Goal: Navigation & Orientation: Find specific page/section

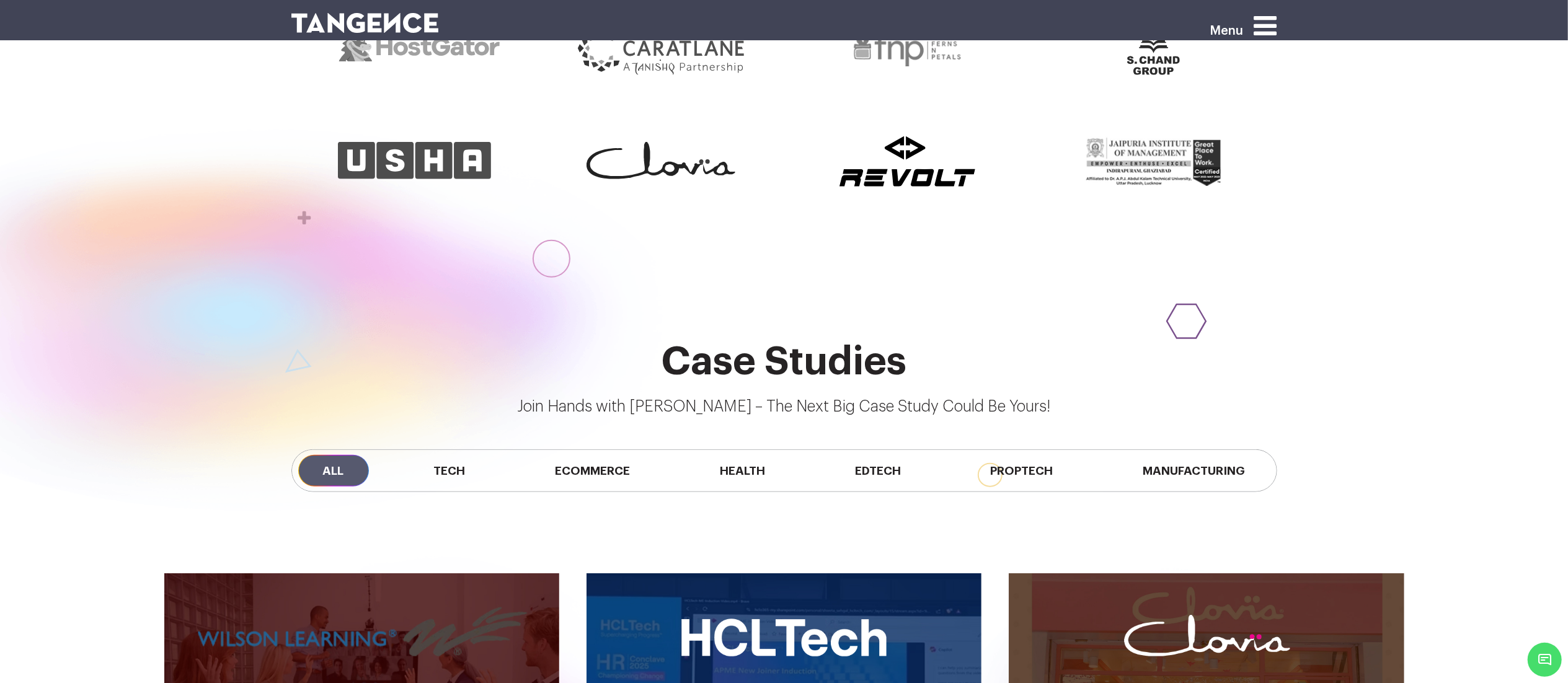
scroll to position [964, 0]
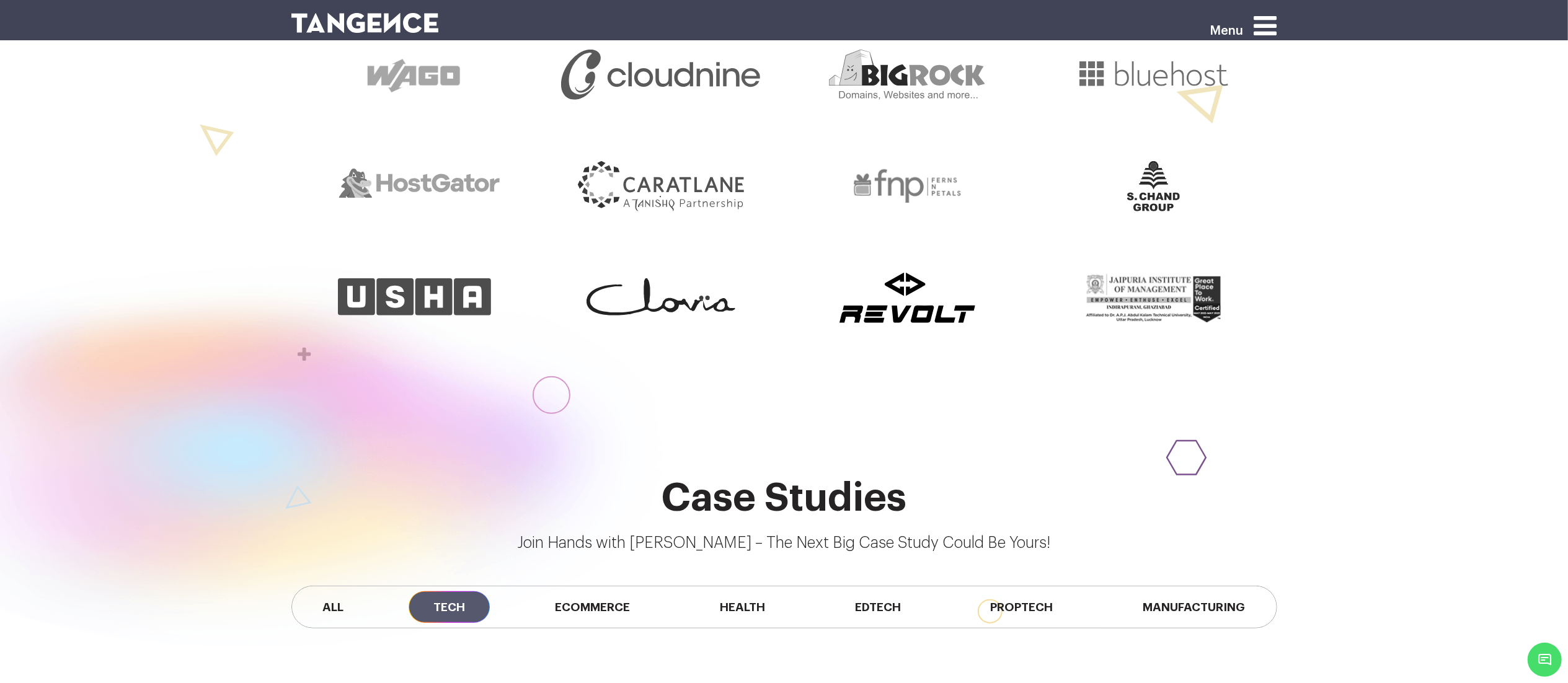
scroll to position [829, 0]
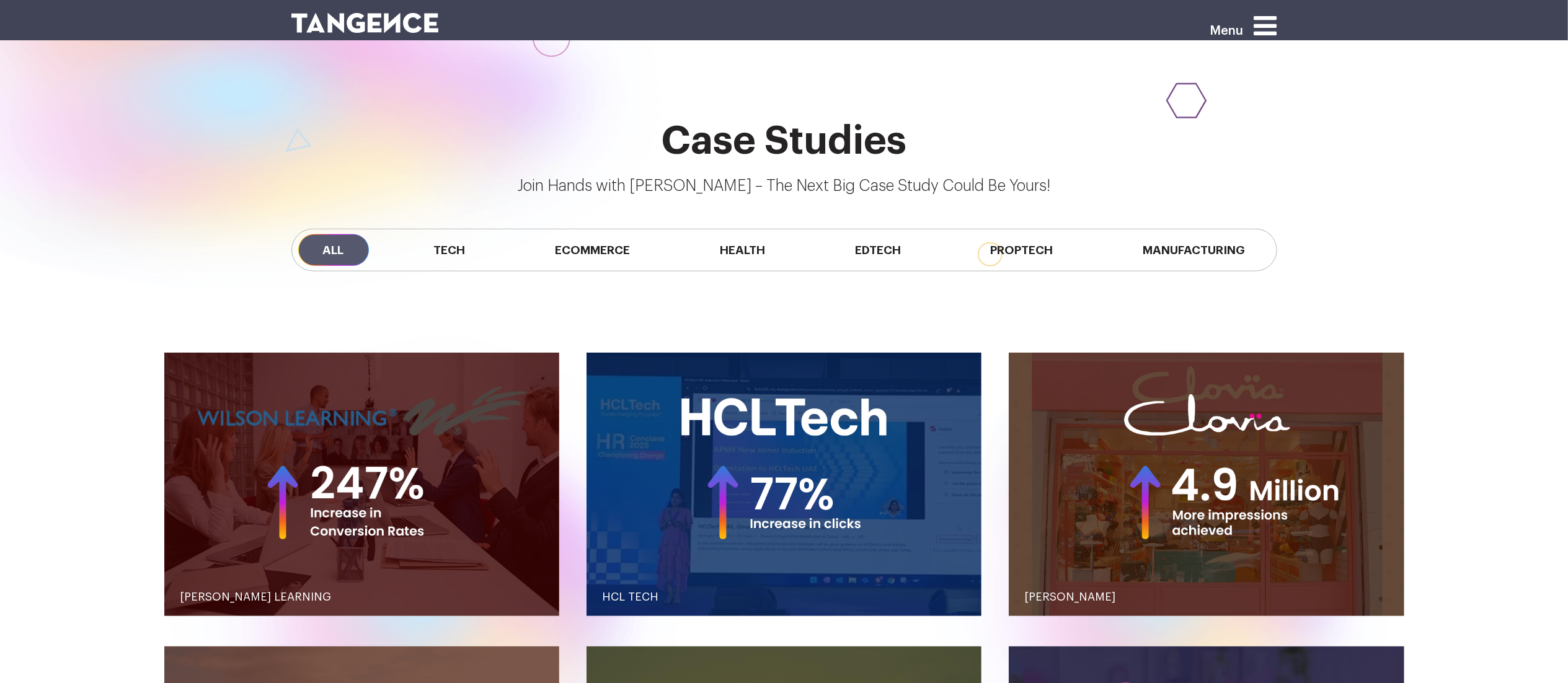
scroll to position [1187, 0]
